Goal: Transaction & Acquisition: Purchase product/service

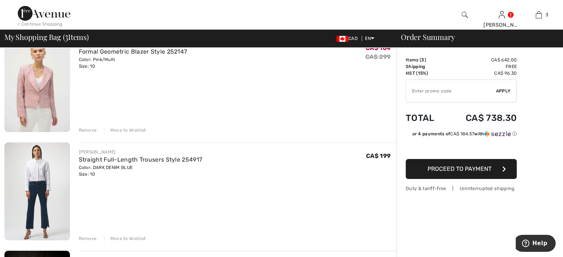
click at [94, 134] on div "Remove" at bounding box center [88, 130] width 18 height 7
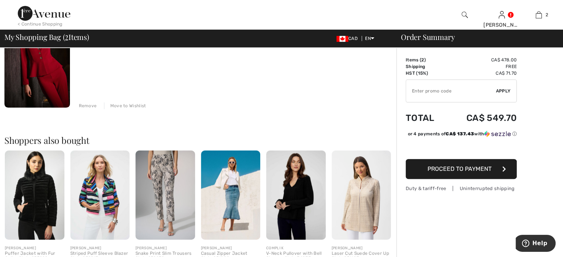
scroll to position [185, 0]
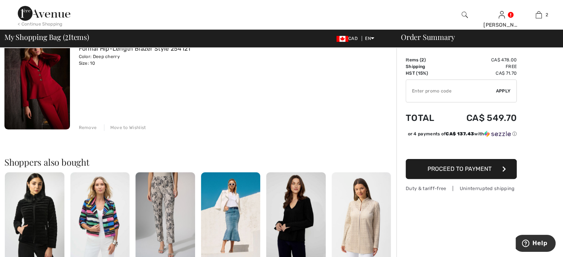
click at [424, 94] on input "TEXT" at bounding box center [451, 91] width 90 height 22
click at [507, 93] on span "Apply" at bounding box center [503, 91] width 15 height 7
type input "GC005083131"
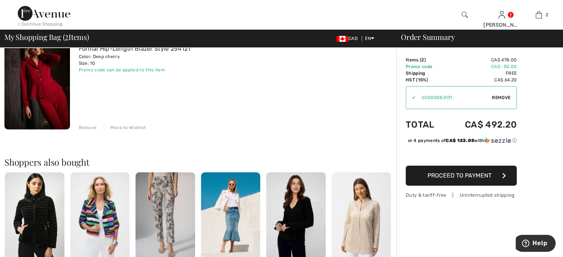
click at [460, 179] on span "Proceed to Payment" at bounding box center [459, 175] width 64 height 7
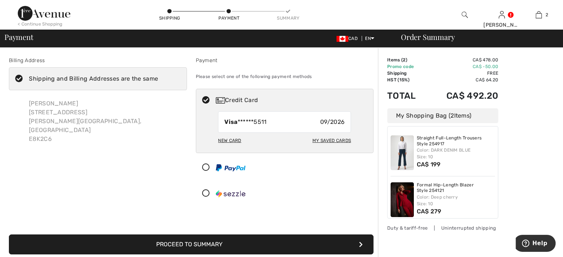
click at [230, 147] on div "New Card" at bounding box center [229, 140] width 23 height 13
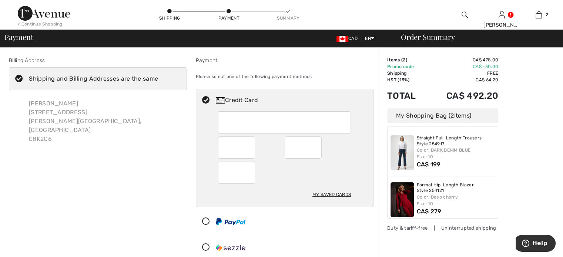
click at [208, 157] on div "My Saved Cards" at bounding box center [284, 158] width 177 height 95
radio input "true"
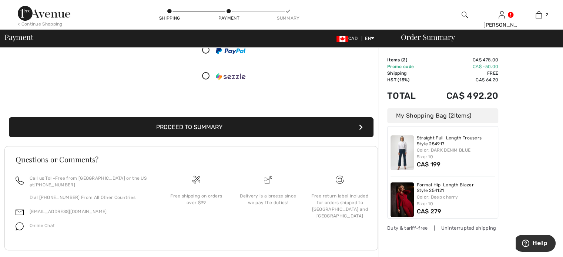
scroll to position [185, 0]
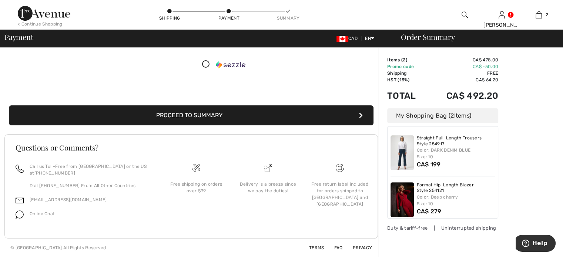
click at [200, 125] on button "Proceed to Summary" at bounding box center [191, 115] width 364 height 20
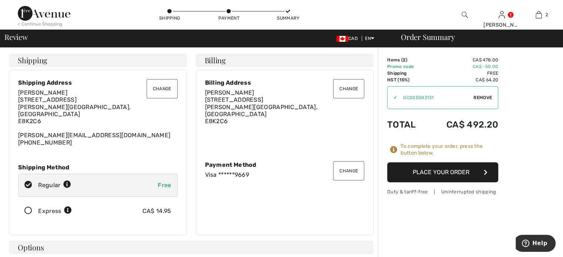
scroll to position [37, 0]
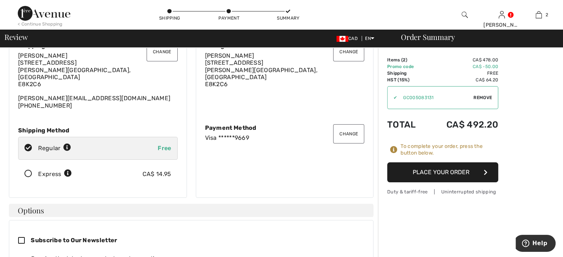
click at [445, 182] on button "Place Your Order" at bounding box center [442, 172] width 111 height 20
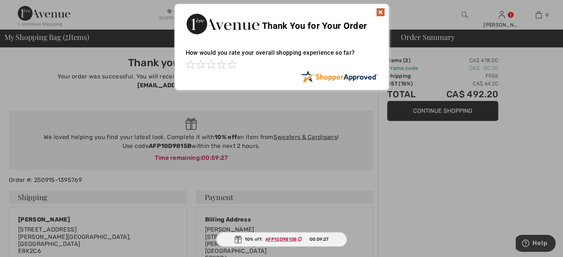
click at [378, 10] on img at bounding box center [380, 12] width 9 height 9
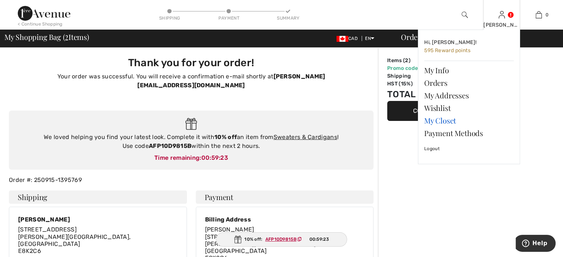
click at [453, 127] on link "My Closet" at bounding box center [469, 120] width 90 height 13
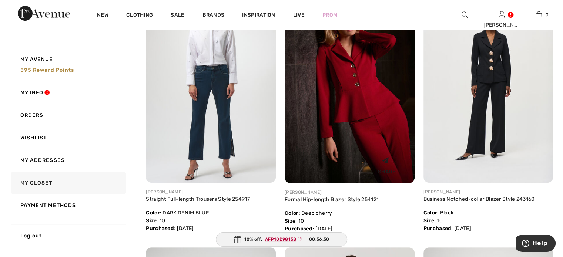
scroll to position [148, 0]
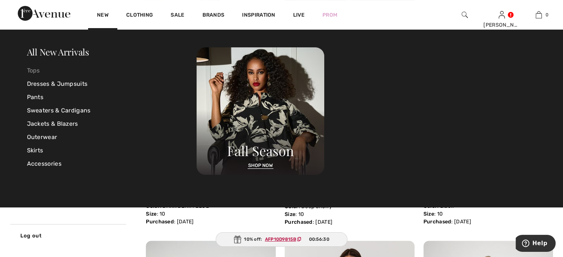
click at [36, 72] on link "Tops" at bounding box center [112, 70] width 170 height 13
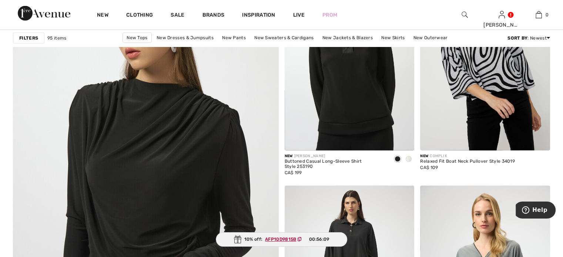
scroll to position [1961, 0]
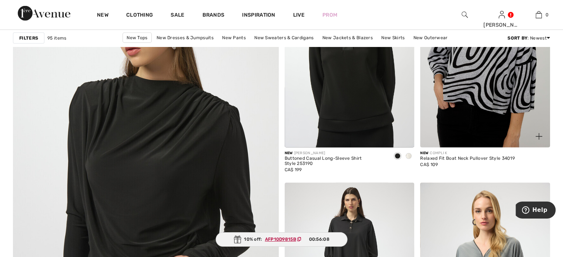
click at [477, 114] on img at bounding box center [485, 50] width 130 height 195
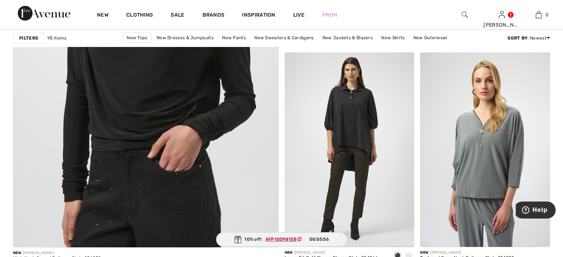
scroll to position [2109, 0]
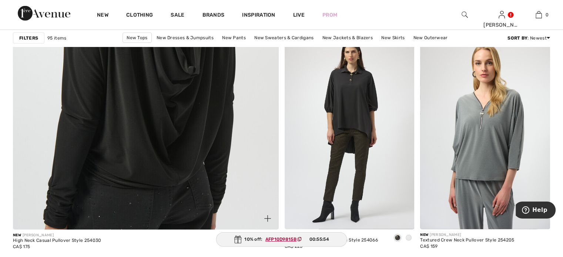
click at [172, 161] on img at bounding box center [145, 44] width 319 height 478
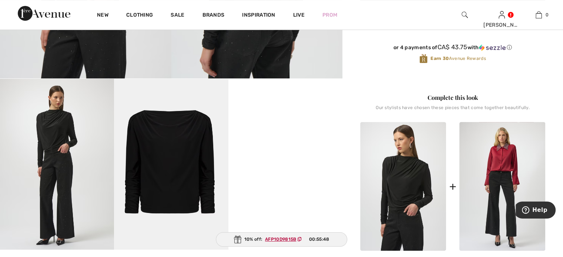
scroll to position [37, 0]
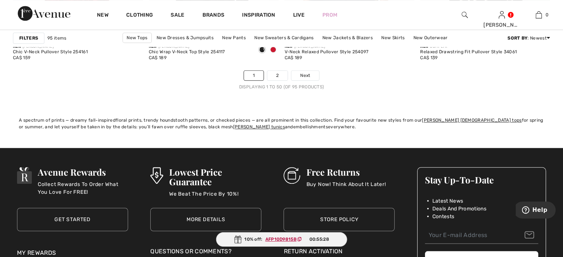
scroll to position [3515, 0]
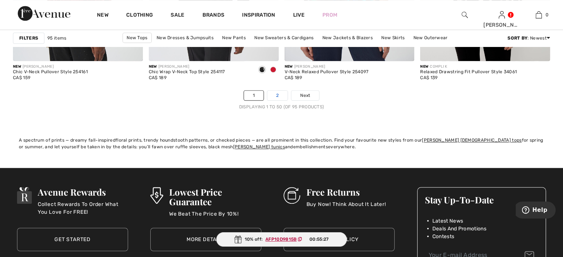
click at [280, 100] on link "2" at bounding box center [277, 96] width 20 height 10
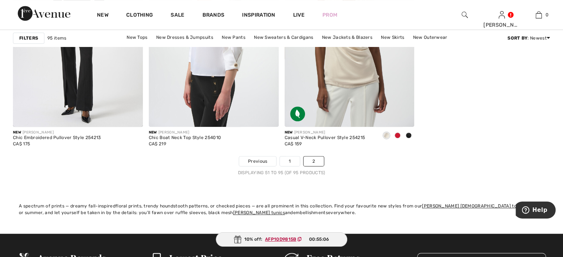
scroll to position [3182, 0]
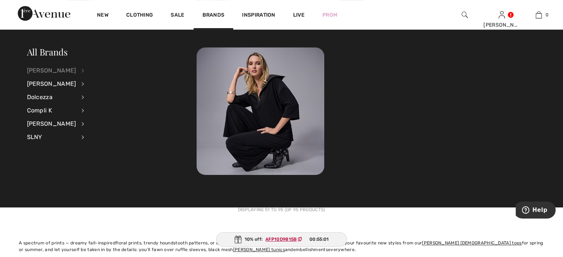
click at [59, 71] on div "[PERSON_NAME]" at bounding box center [51, 70] width 49 height 13
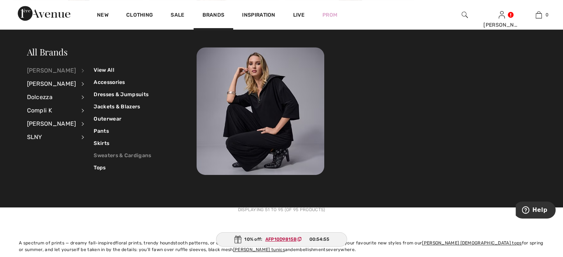
click at [112, 155] on link "Sweaters & Cardigans" at bounding box center [122, 155] width 57 height 12
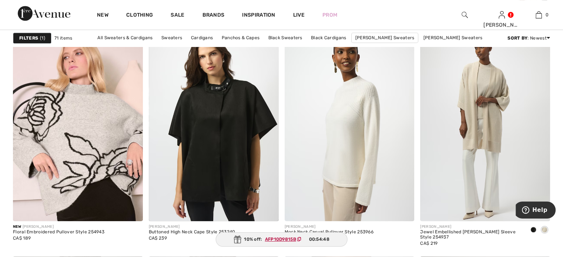
scroll to position [555, 0]
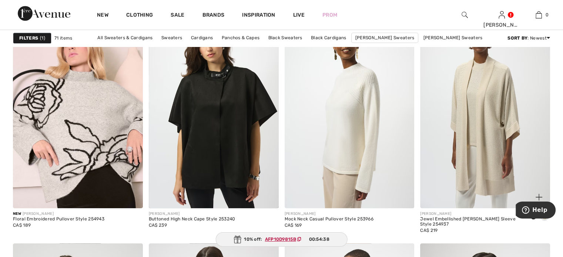
click at [482, 142] on img at bounding box center [485, 111] width 130 height 195
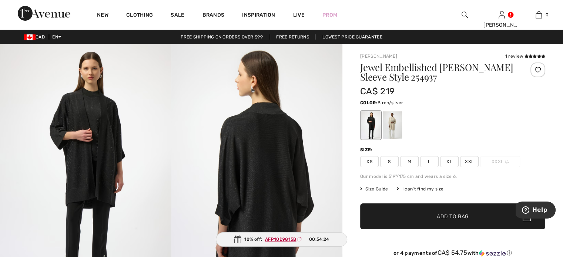
click at [398, 137] on div at bounding box center [392, 125] width 19 height 28
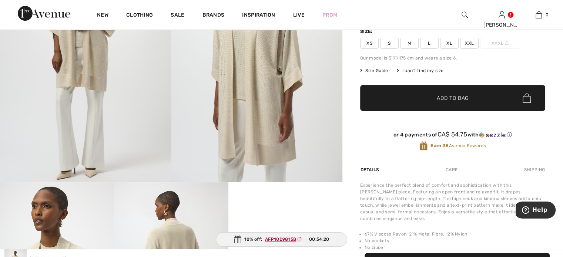
scroll to position [111, 0]
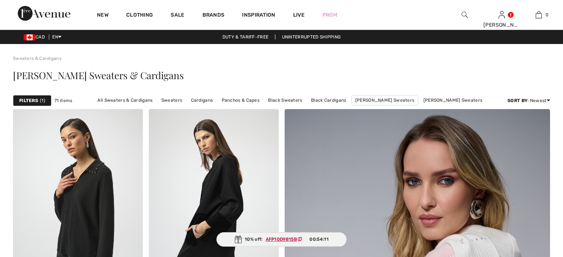
checkbox input "true"
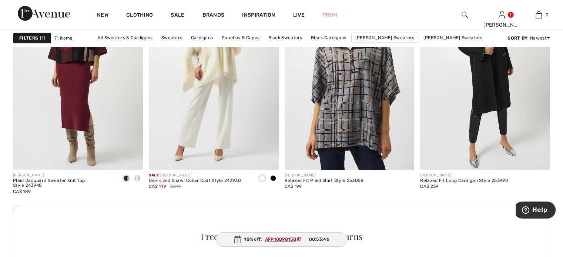
scroll to position [2627, 0]
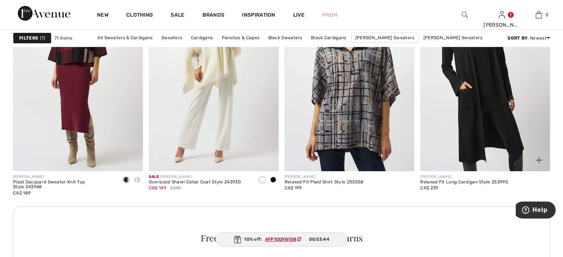
click at [487, 152] on img at bounding box center [485, 73] width 130 height 195
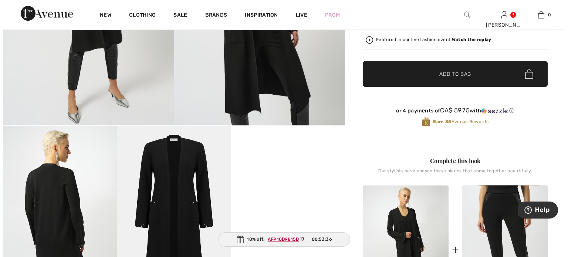
scroll to position [259, 0]
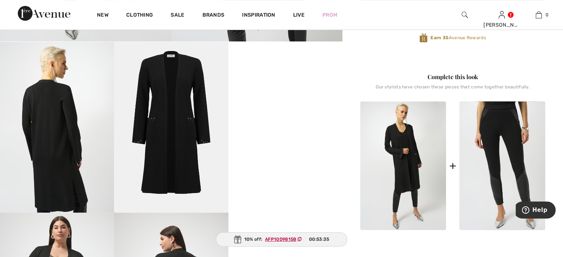
click at [165, 150] on img at bounding box center [171, 127] width 114 height 171
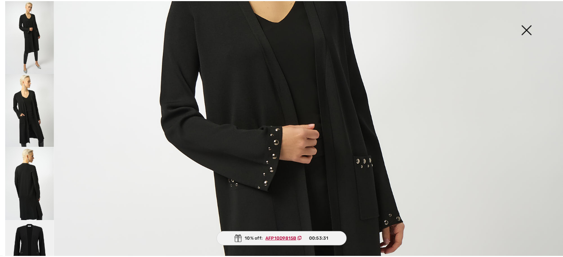
scroll to position [74, 0]
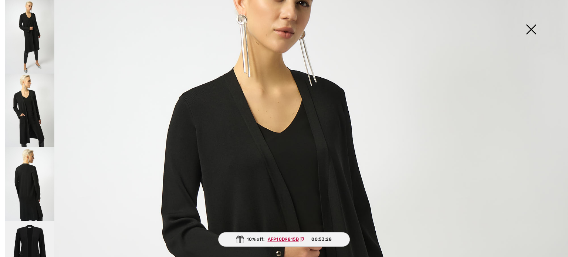
click at [532, 26] on img at bounding box center [531, 30] width 37 height 38
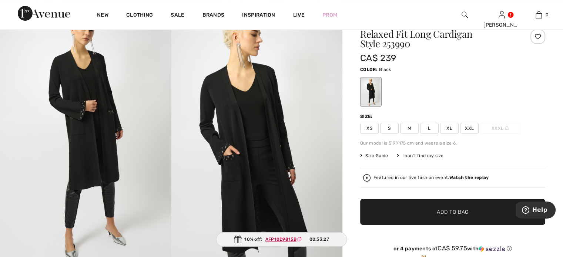
scroll to position [0, 0]
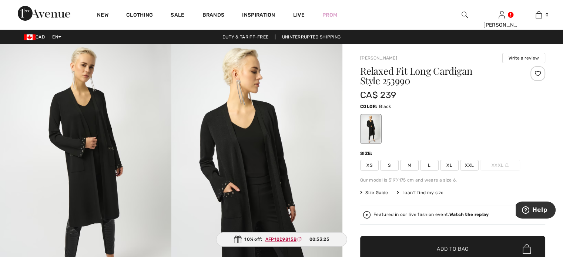
click at [418, 171] on span "M" at bounding box center [409, 165] width 18 height 11
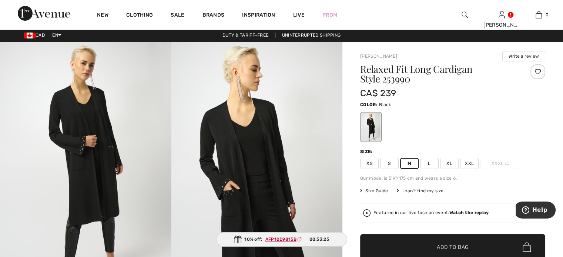
scroll to position [111, 0]
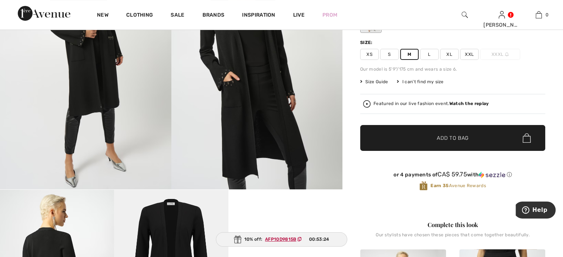
click at [434, 142] on span "✔ Added to Bag" at bounding box center [441, 138] width 45 height 8
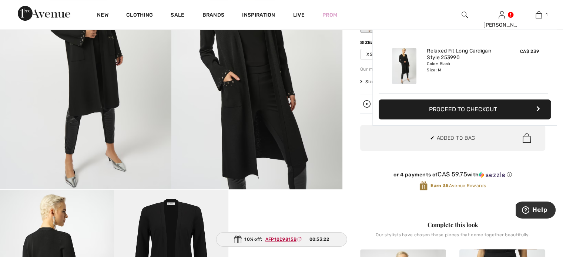
scroll to position [0, 0]
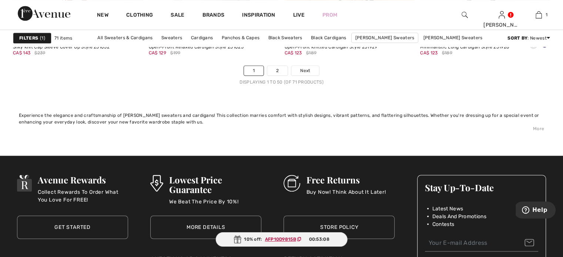
scroll to position [3589, 0]
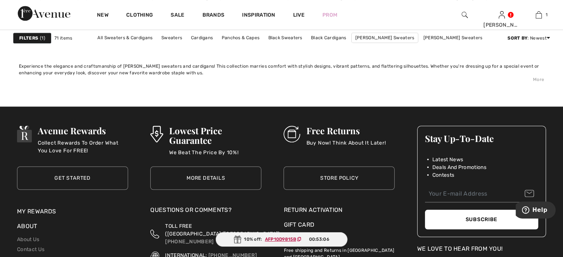
click at [276, 26] on link "2" at bounding box center [277, 22] width 20 height 10
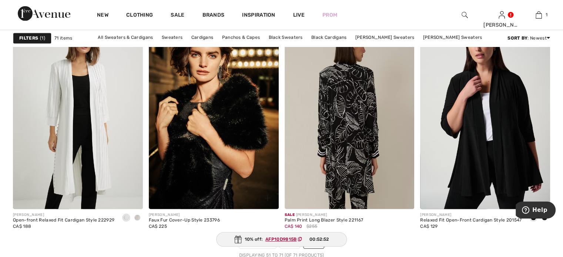
scroll to position [1332, 0]
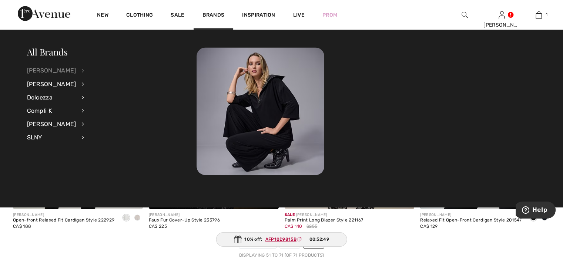
click at [57, 71] on div "[PERSON_NAME]" at bounding box center [51, 70] width 49 height 13
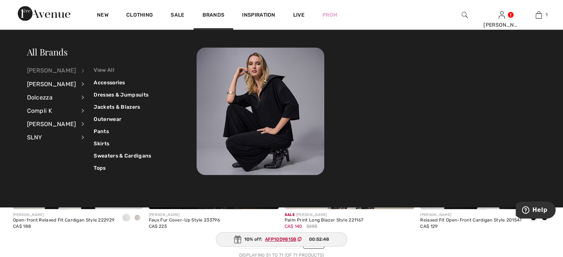
click at [121, 70] on link "View All" at bounding box center [122, 70] width 57 height 12
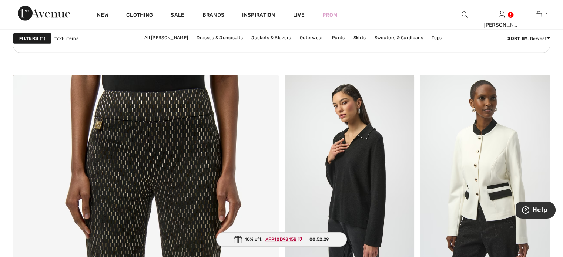
scroll to position [1776, 0]
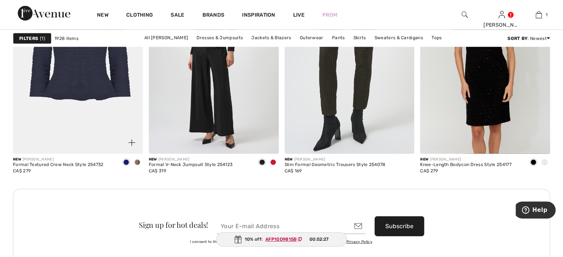
click at [135, 165] on span at bounding box center [137, 162] width 6 height 6
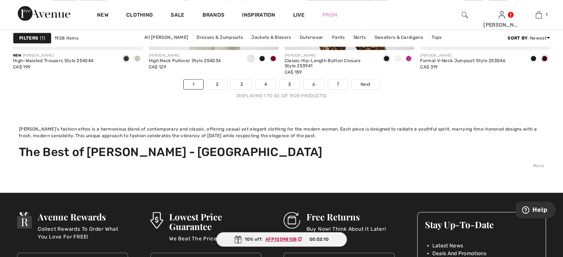
scroll to position [3737, 0]
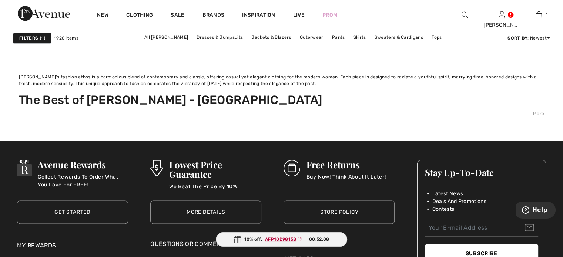
click at [207, 37] on link "2" at bounding box center [217, 32] width 20 height 10
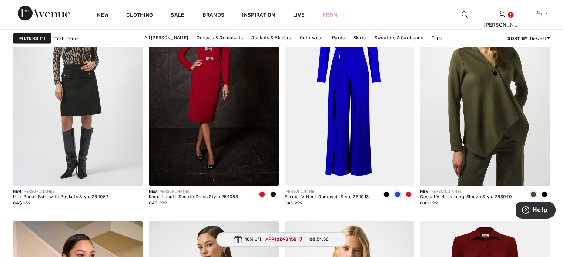
scroll to position [1517, 0]
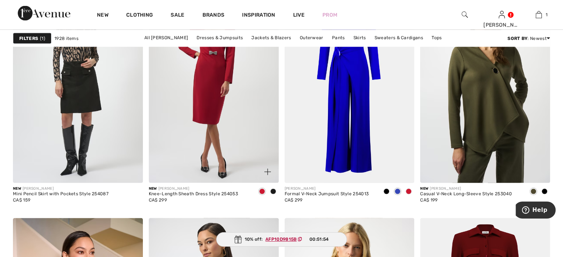
click at [230, 176] on img at bounding box center [214, 86] width 130 height 195
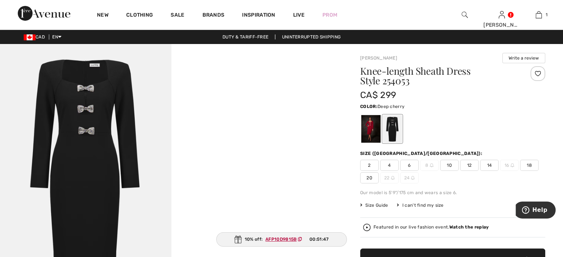
click at [380, 142] on div at bounding box center [370, 129] width 19 height 28
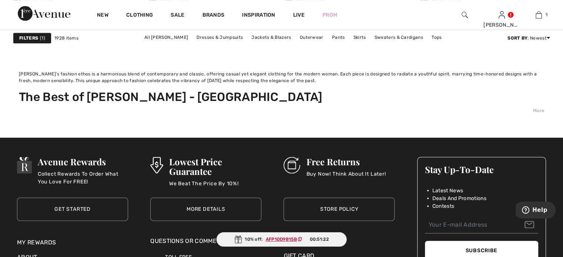
scroll to position [3737, 0]
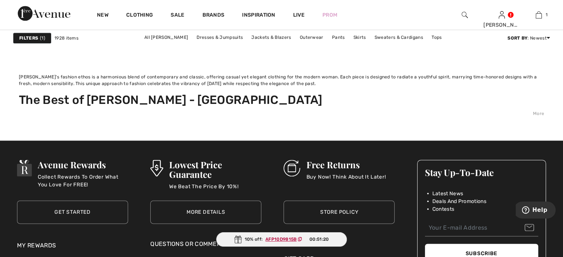
click at [252, 37] on link "3" at bounding box center [262, 32] width 20 height 10
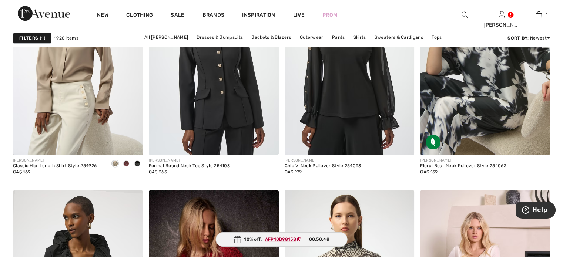
scroll to position [3367, 0]
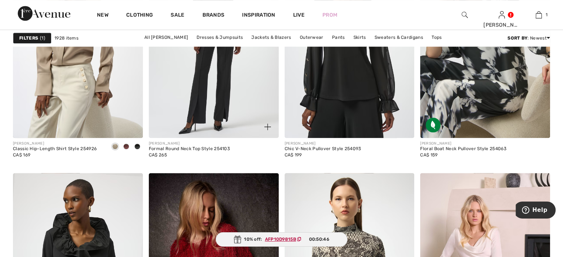
click at [218, 130] on img at bounding box center [214, 40] width 130 height 195
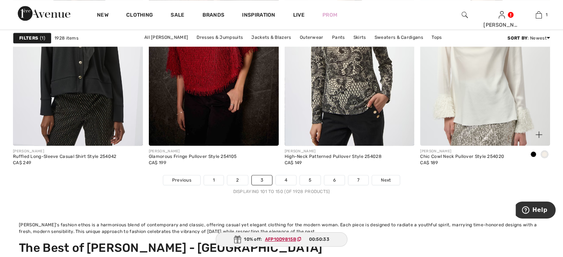
click at [478, 146] on img at bounding box center [485, 48] width 130 height 195
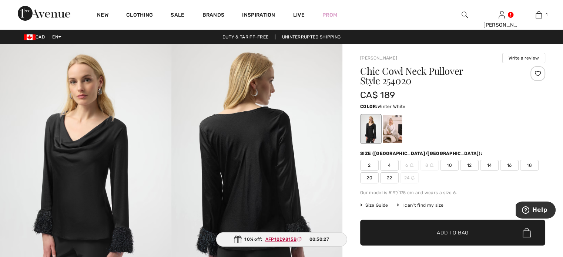
click at [402, 136] on div at bounding box center [392, 129] width 19 height 28
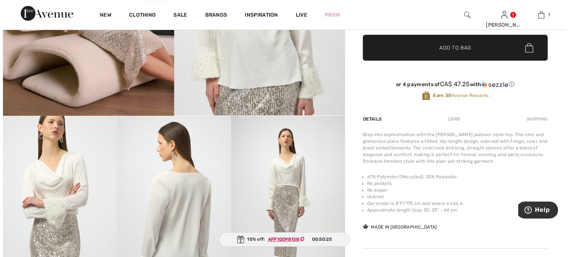
scroll to position [259, 0]
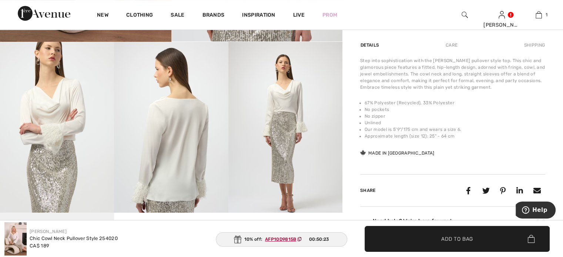
click at [287, 113] on img at bounding box center [285, 127] width 114 height 171
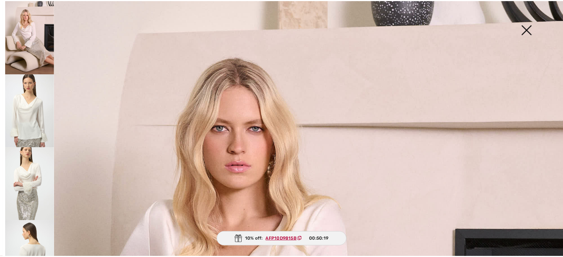
scroll to position [37, 0]
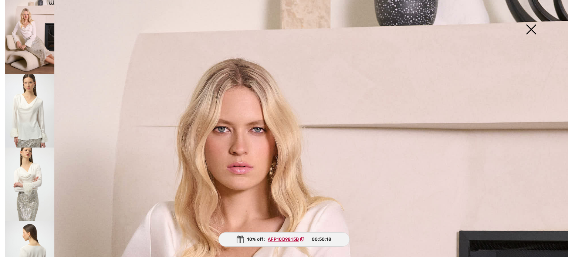
click at [532, 28] on img at bounding box center [531, 30] width 37 height 38
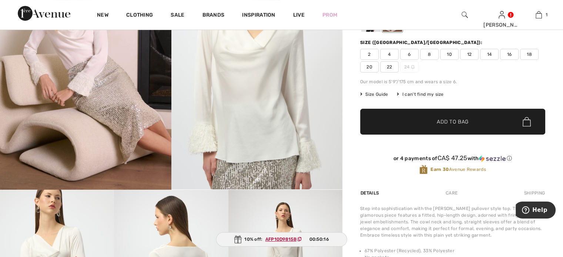
scroll to position [74, 0]
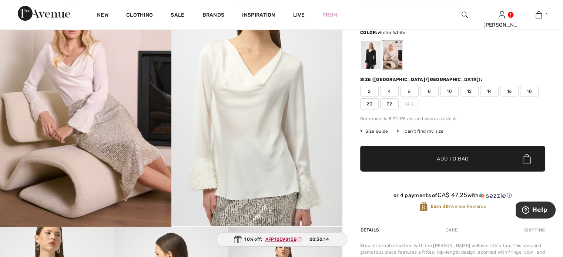
click at [458, 97] on span "10" at bounding box center [449, 91] width 18 height 11
click at [442, 163] on span "Add to Bag" at bounding box center [453, 159] width 32 height 8
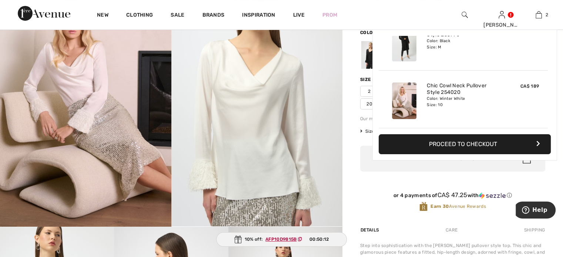
scroll to position [0, 0]
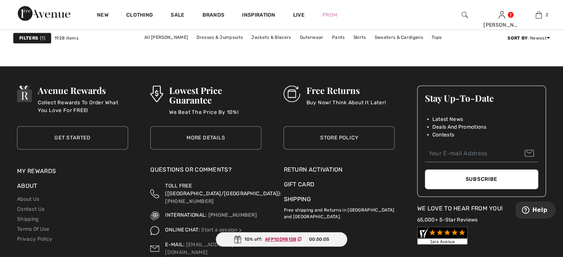
scroll to position [3737, 0]
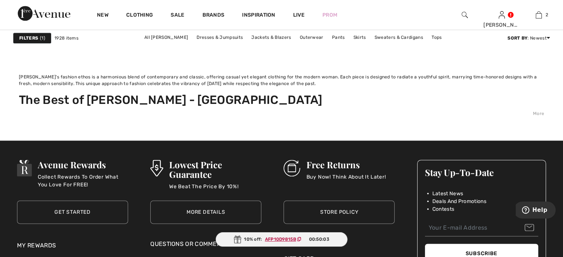
click at [283, 37] on link "4" at bounding box center [286, 32] width 20 height 10
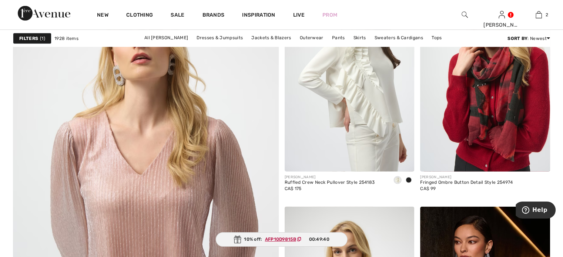
scroll to position [2109, 0]
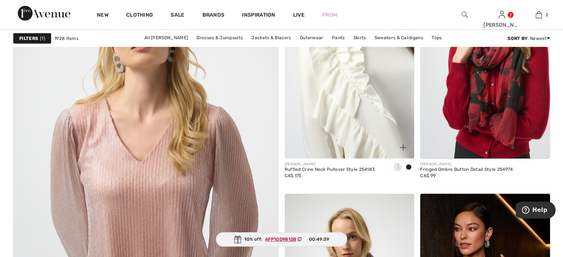
click at [356, 137] on img at bounding box center [350, 61] width 130 height 195
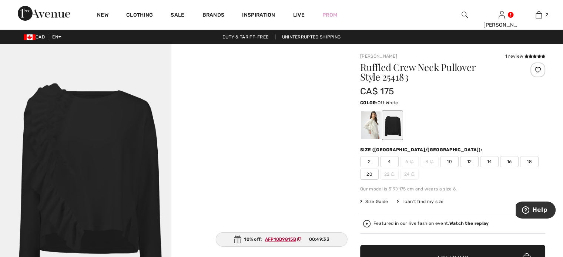
click at [379, 137] on div at bounding box center [370, 125] width 19 height 28
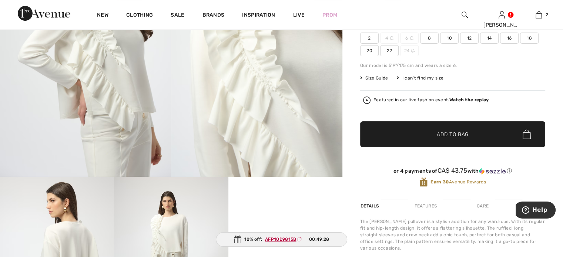
scroll to position [111, 0]
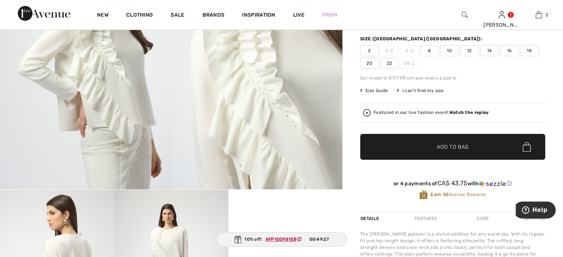
click at [458, 56] on span "10" at bounding box center [449, 50] width 18 height 11
click at [454, 151] on span "Add to Bag" at bounding box center [453, 147] width 32 height 8
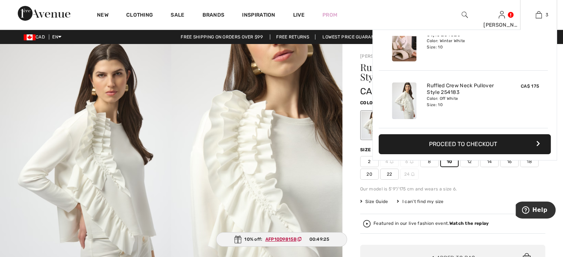
scroll to position [0, 0]
click at [535, 14] on img at bounding box center [538, 14] width 6 height 9
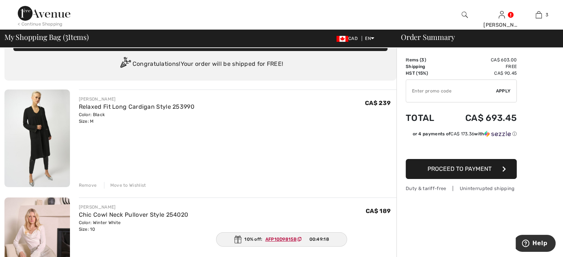
scroll to position [37, 0]
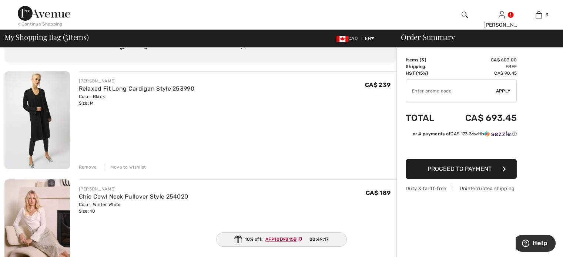
click at [91, 171] on div "Remove" at bounding box center [88, 167] width 18 height 7
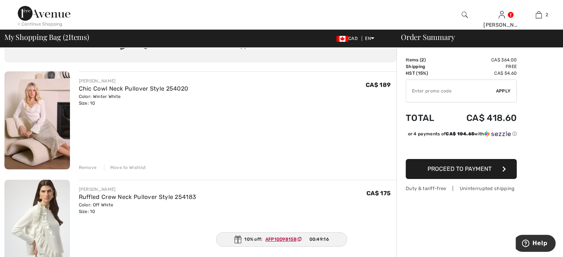
click at [91, 171] on div "Remove" at bounding box center [88, 167] width 18 height 7
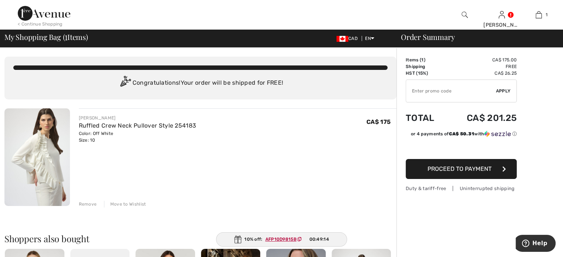
scroll to position [0, 0]
click at [278, 237] on ins "AFP10D9815B" at bounding box center [280, 239] width 31 height 5
click at [235, 236] on img at bounding box center [236, 240] width 7 height 8
click at [424, 98] on input "TEXT" at bounding box center [451, 91] width 90 height 22
click at [505, 94] on span "Apply" at bounding box center [503, 91] width 15 height 7
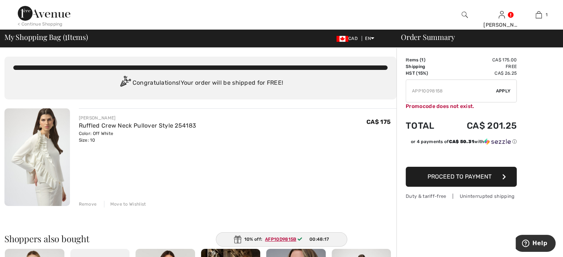
click at [461, 99] on input "TEXT" at bounding box center [451, 91] width 90 height 22
click at [453, 100] on input "TEXT" at bounding box center [451, 91] width 90 height 22
type input "A"
type input "AFP10D9815B"
click at [502, 94] on span "Apply" at bounding box center [503, 91] width 15 height 7
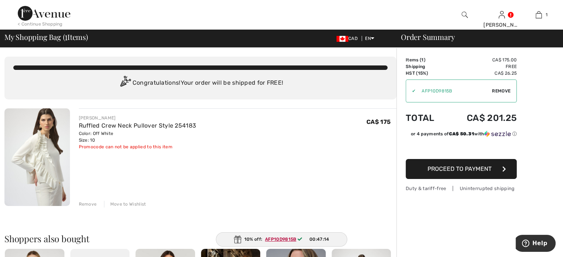
click at [461, 172] on span "Proceed to Payment" at bounding box center [459, 168] width 64 height 7
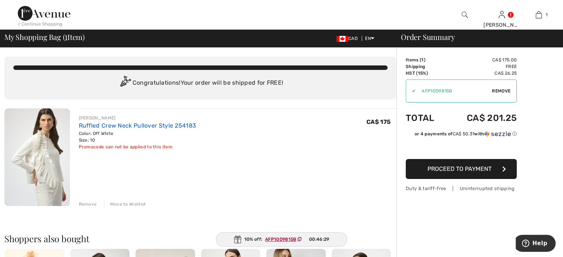
click at [109, 129] on link "Ruffled Crew Neck Pullover Style 254183" at bounding box center [138, 125] width 118 height 7
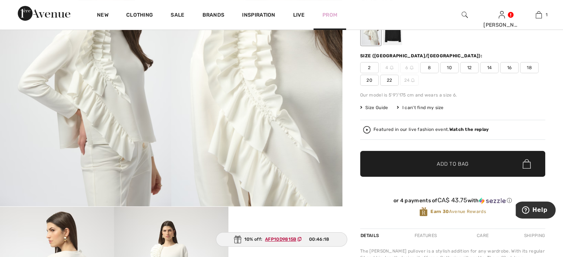
scroll to position [74, 0]
